Goal: Transaction & Acquisition: Subscribe to service/newsletter

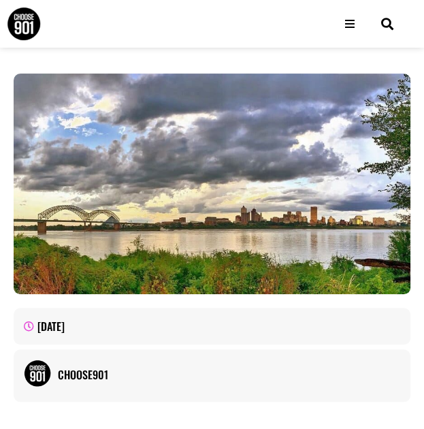
click at [349, 40] on div "About Contact Us Donate Shop Blog Guides Jobs Events Get Choose901 Emails" at bounding box center [237, 24] width 263 height 48
click at [346, 29] on icon "Open/Close Menu" at bounding box center [350, 23] width 10 height 11
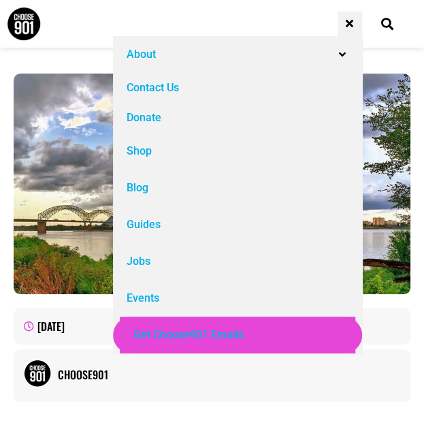
click at [349, 52] on div "About" at bounding box center [237, 54] width 249 height 37
click at [339, 55] on icon "About" at bounding box center [342, 54] width 7 height 11
click at [345, 50] on icon "About" at bounding box center [342, 54] width 7 height 11
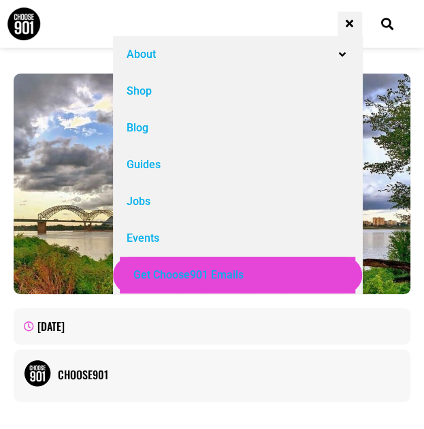
click at [157, 242] on div "Events" at bounding box center [143, 238] width 33 height 16
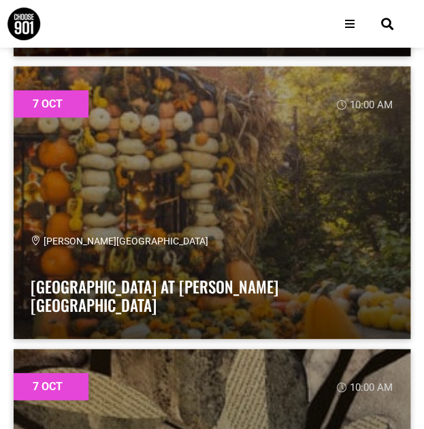
scroll to position [1965, 0]
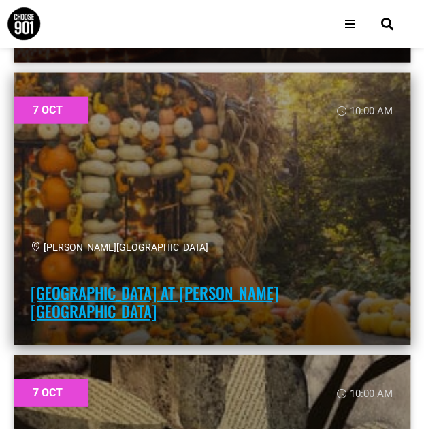
click at [278, 281] on link "[GEOGRAPHIC_DATA] at [PERSON_NAME][GEOGRAPHIC_DATA]" at bounding box center [155, 302] width 248 height 42
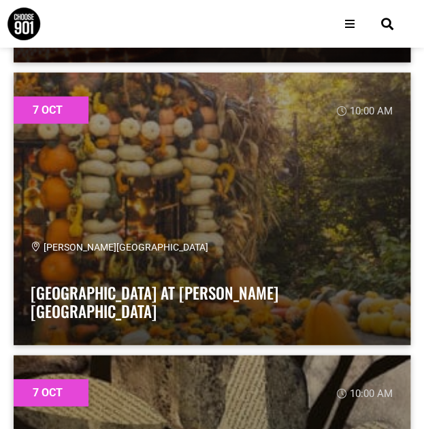
click at [37, 27] on img at bounding box center [24, 24] width 34 height 34
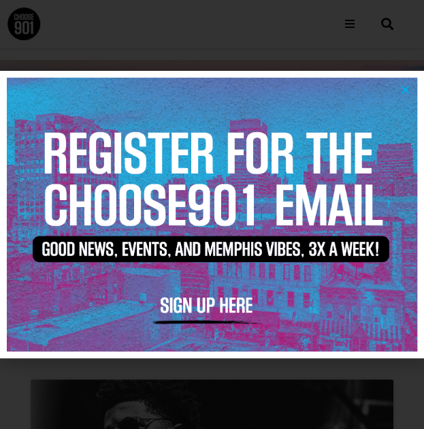
click at [403, 80] on img at bounding box center [212, 215] width 410 height 274
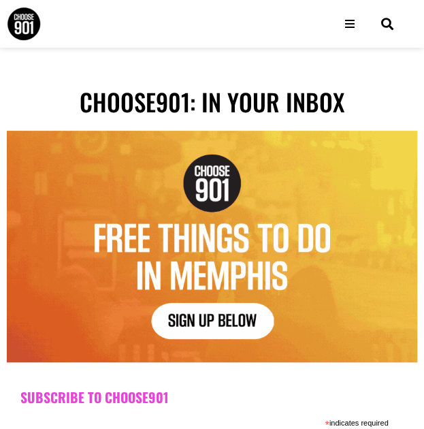
click at [217, 329] on img at bounding box center [212, 246] width 410 height 231
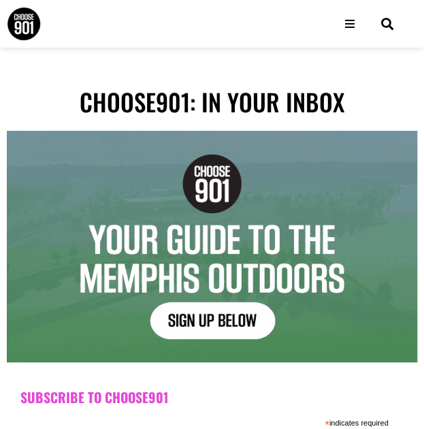
click at [241, 325] on img at bounding box center [212, 246] width 410 height 231
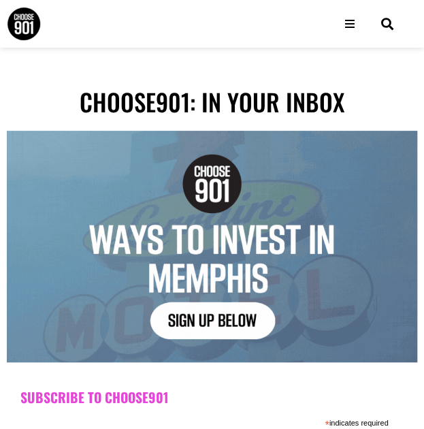
click at [241, 325] on img at bounding box center [212, 246] width 410 height 231
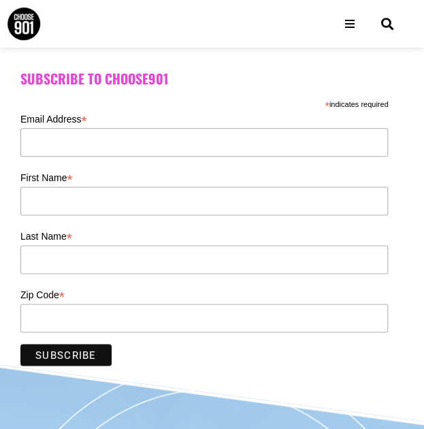
scroll to position [336, 0]
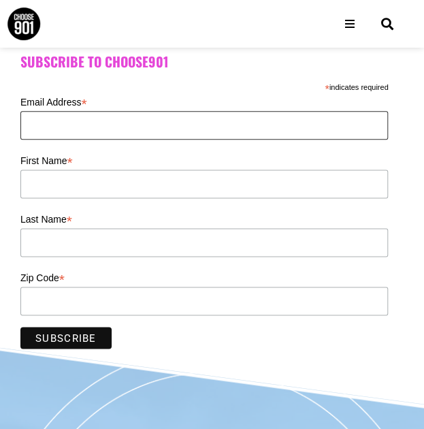
click at [132, 127] on input "Email Address *" at bounding box center [204, 125] width 368 height 29
type input "asandrews21@gmail.com"
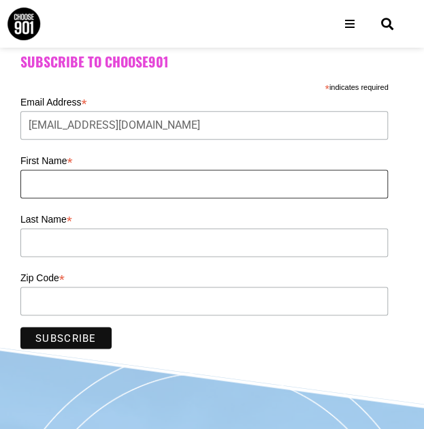
click at [127, 178] on input "First Name *" at bounding box center [204, 183] width 368 height 29
type input "Abigail"
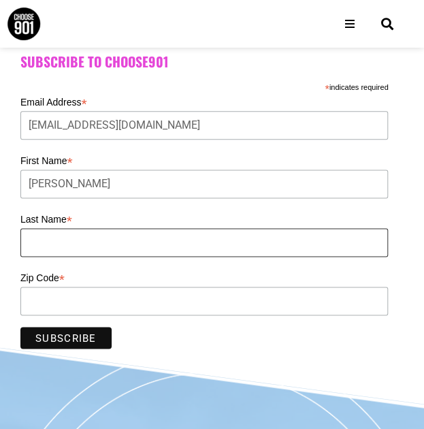
click at [99, 244] on input "Last Name *" at bounding box center [204, 242] width 368 height 29
type input "a"
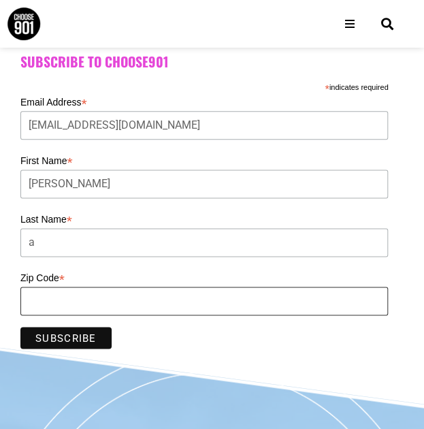
click at [42, 287] on input "Zip Code *" at bounding box center [204, 301] width 368 height 29
type input "38127"
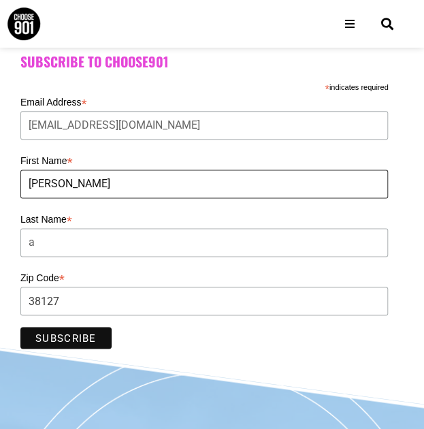
click at [69, 190] on input "Abigail" at bounding box center [204, 183] width 368 height 29
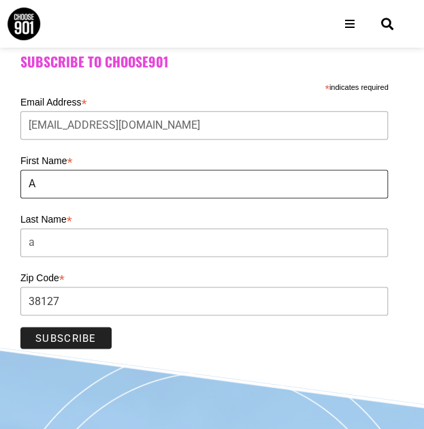
type input "A"
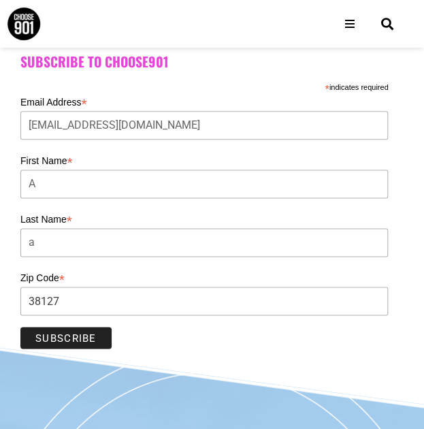
click at [94, 340] on input "Subscribe" at bounding box center [65, 338] width 91 height 22
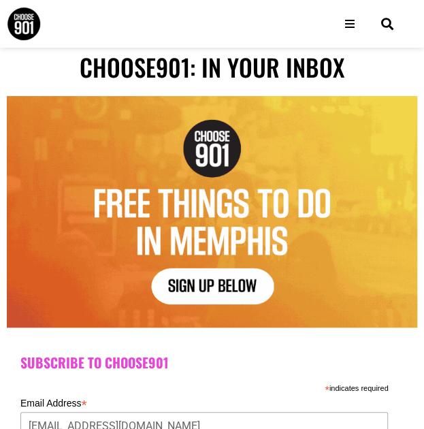
scroll to position [0, 0]
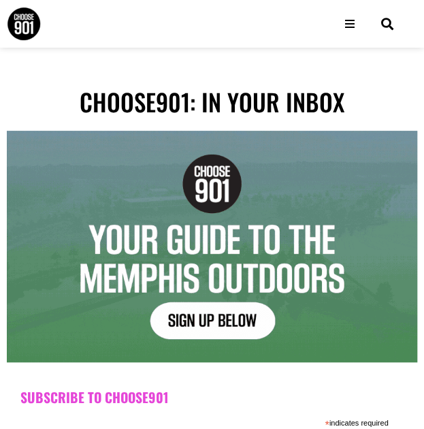
click at [351, 26] on icon "Open/Close Menu" at bounding box center [350, 23] width 10 height 11
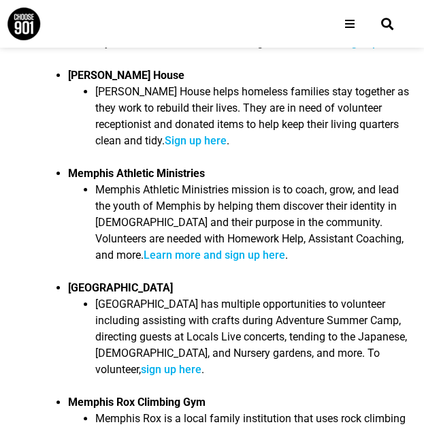
scroll to position [1152, 0]
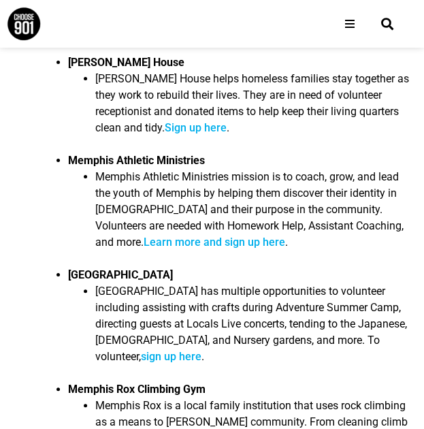
click at [282, 283] on li "Memphis Botanic Garden has multiple opportunities to volunteer including assist…" at bounding box center [252, 328] width 315 height 90
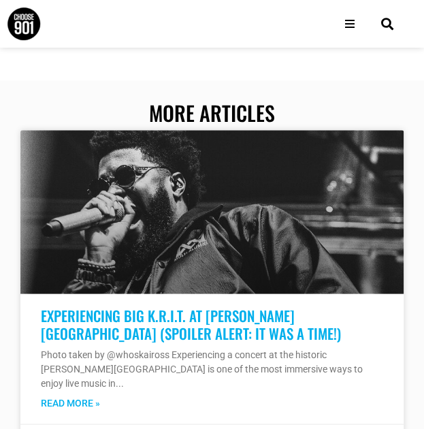
scroll to position [4136, 0]
